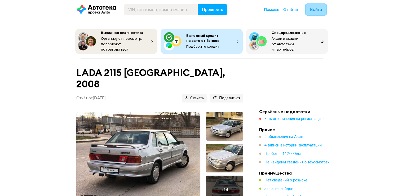
click at [315, 10] on span "Войти" at bounding box center [316, 9] width 12 height 4
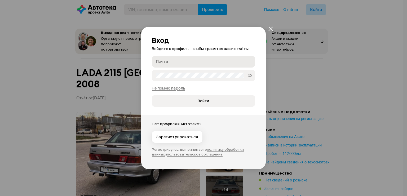
click at [203, 64] on input "Почта" at bounding box center [204, 61] width 96 height 5
type input "[EMAIL_ADDRESS][DOMAIN_NAME]"
click at [152, 95] on button "Войти" at bounding box center [203, 101] width 103 height 12
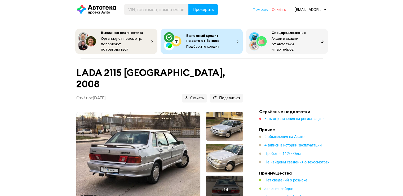
click at [276, 11] on span "Отчёты" at bounding box center [279, 9] width 15 height 5
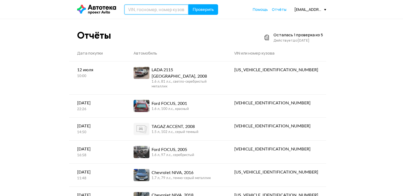
click at [142, 10] on input "text" at bounding box center [156, 9] width 65 height 11
type input "[US_VEHICLE_IDENTIFICATION_NUMBER]"
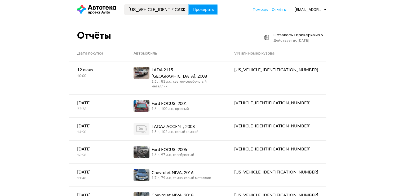
click at [207, 9] on span "Проверить" at bounding box center [203, 9] width 21 height 4
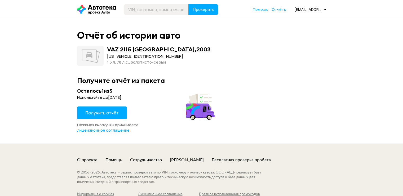
click at [111, 114] on span "Получить отчёт" at bounding box center [101, 113] width 33 height 6
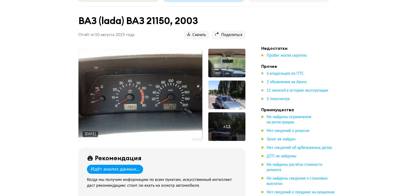
scroll to position [53, 0]
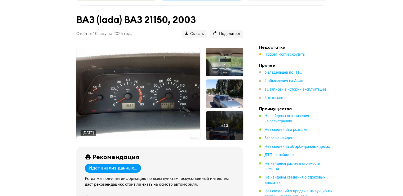
click at [159, 89] on img at bounding box center [138, 94] width 124 height 93
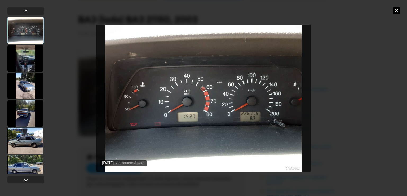
click at [27, 56] on div at bounding box center [25, 58] width 36 height 26
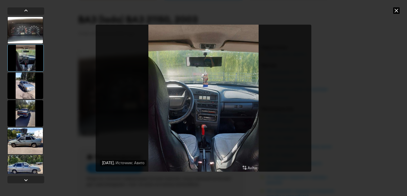
click at [23, 86] on div at bounding box center [25, 86] width 36 height 26
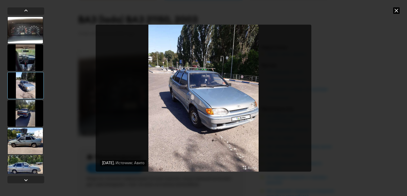
click at [28, 114] on div at bounding box center [25, 113] width 36 height 26
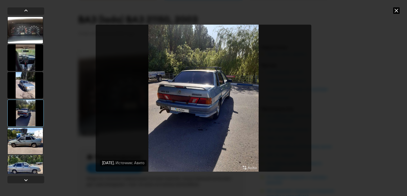
click at [18, 135] on div at bounding box center [25, 141] width 36 height 26
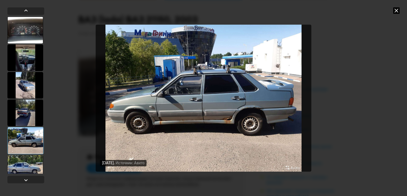
click at [33, 118] on div at bounding box center [25, 113] width 36 height 26
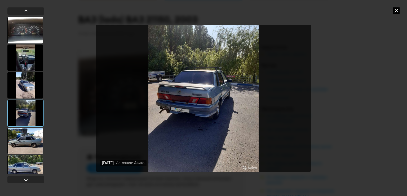
click at [26, 141] on div at bounding box center [25, 141] width 36 height 26
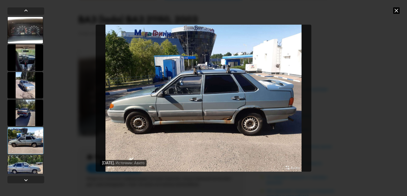
click at [26, 161] on div at bounding box center [25, 168] width 36 height 26
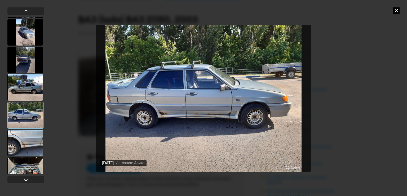
scroll to position [79, 0]
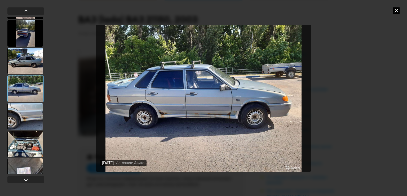
click at [38, 90] on div at bounding box center [25, 88] width 36 height 27
click at [33, 115] on div at bounding box center [25, 116] width 36 height 26
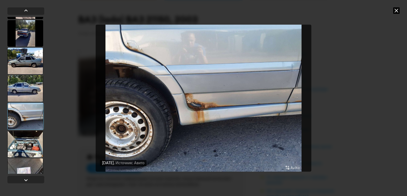
click at [31, 145] on div at bounding box center [25, 144] width 36 height 26
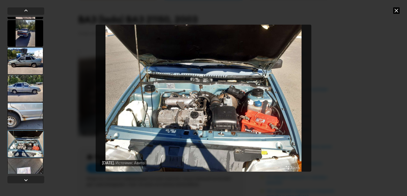
click at [36, 168] on div at bounding box center [25, 171] width 36 height 26
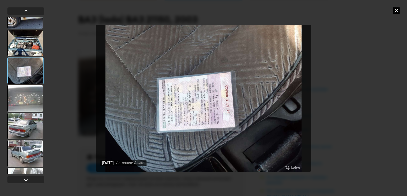
scroll to position [185, 0]
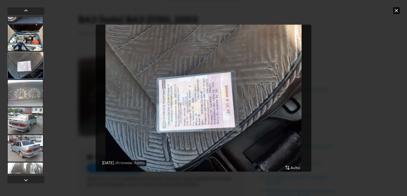
click at [35, 96] on div at bounding box center [25, 93] width 36 height 26
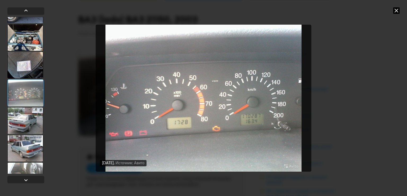
click at [35, 116] on div at bounding box center [25, 121] width 36 height 26
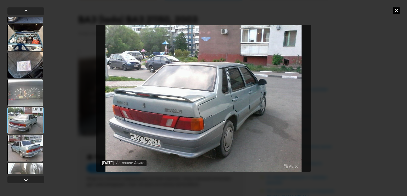
click at [35, 145] on div at bounding box center [25, 148] width 36 height 26
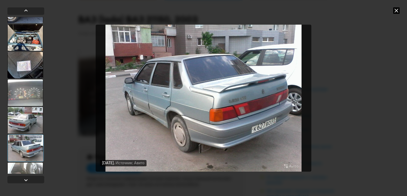
click at [34, 168] on div at bounding box center [25, 176] width 36 height 26
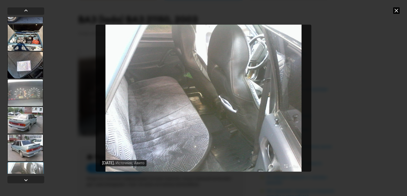
click at [34, 144] on div at bounding box center [25, 148] width 36 height 26
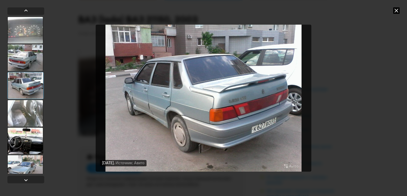
scroll to position [265, 0]
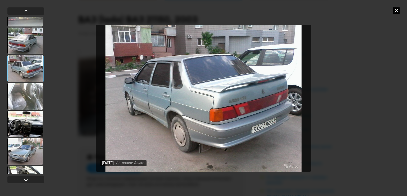
click at [42, 101] on div at bounding box center [25, 96] width 36 height 26
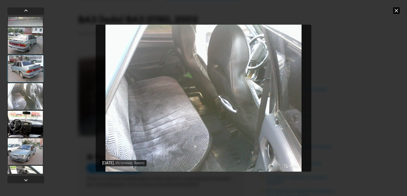
click at [28, 128] on div at bounding box center [25, 124] width 36 height 26
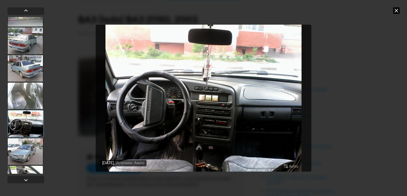
click at [26, 146] on div at bounding box center [25, 151] width 36 height 26
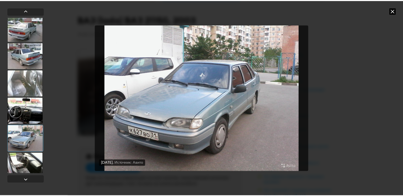
scroll to position [284, 0]
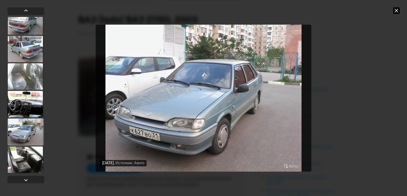
click at [33, 128] on div at bounding box center [25, 131] width 36 height 27
click at [32, 153] on div at bounding box center [25, 159] width 36 height 26
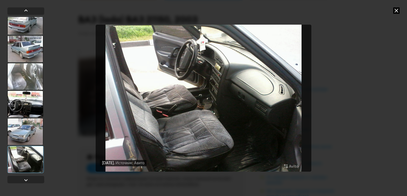
click at [396, 12] on icon at bounding box center [396, 10] width 6 height 6
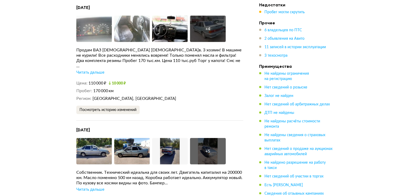
scroll to position [1237, 0]
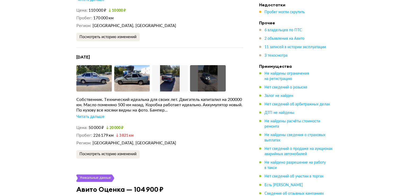
click at [98, 114] on div "Читать дальше" at bounding box center [90, 116] width 28 height 5
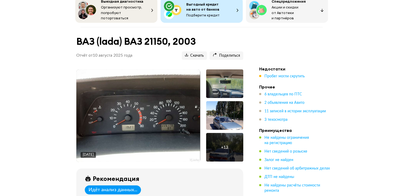
scroll to position [0, 0]
